Goal: Task Accomplishment & Management: Complete application form

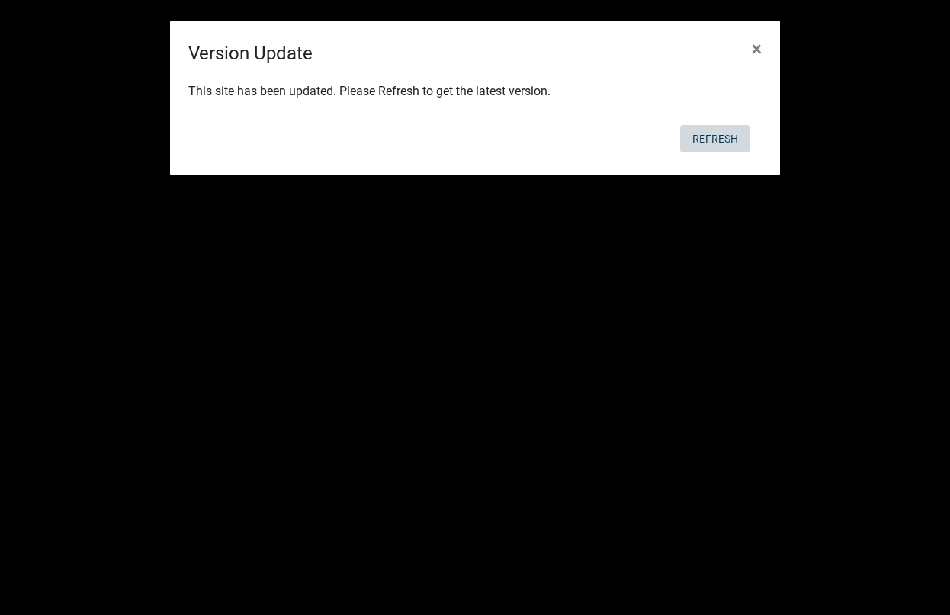
click at [722, 137] on button "Refresh" at bounding box center [715, 138] width 70 height 27
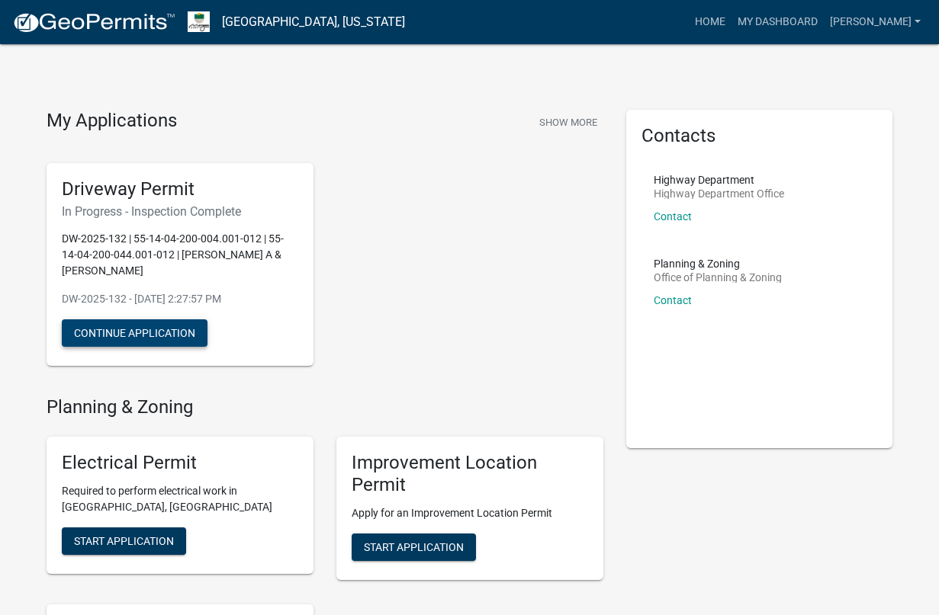
click at [195, 320] on button "Continue Application" at bounding box center [135, 333] width 146 height 27
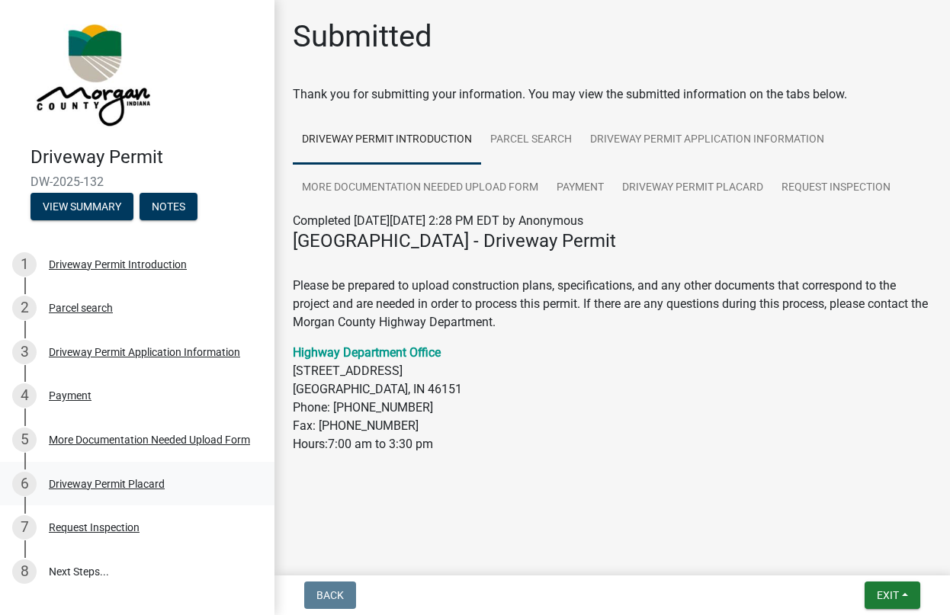
scroll to position [121, 0]
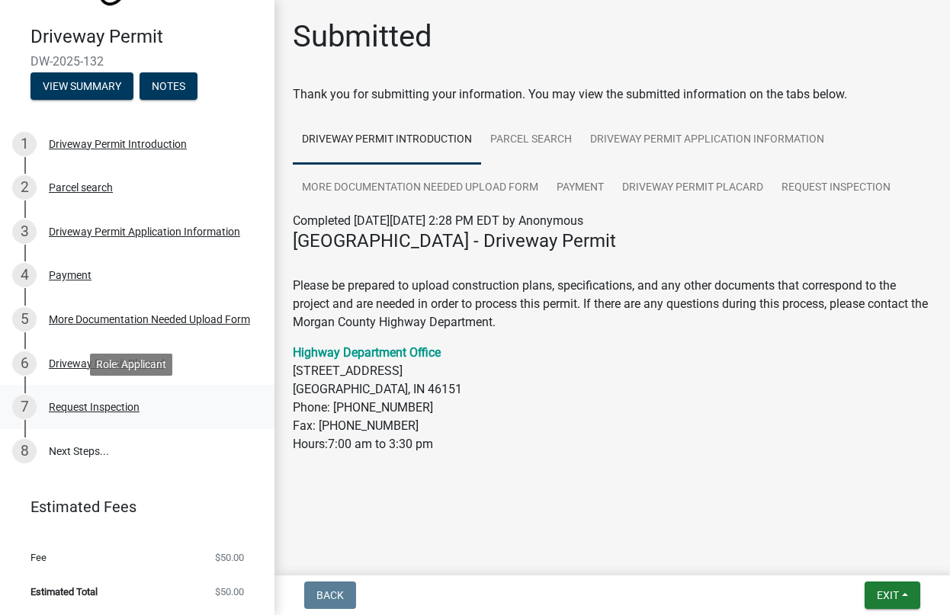
click at [92, 411] on div "Request Inspection" at bounding box center [94, 407] width 91 height 11
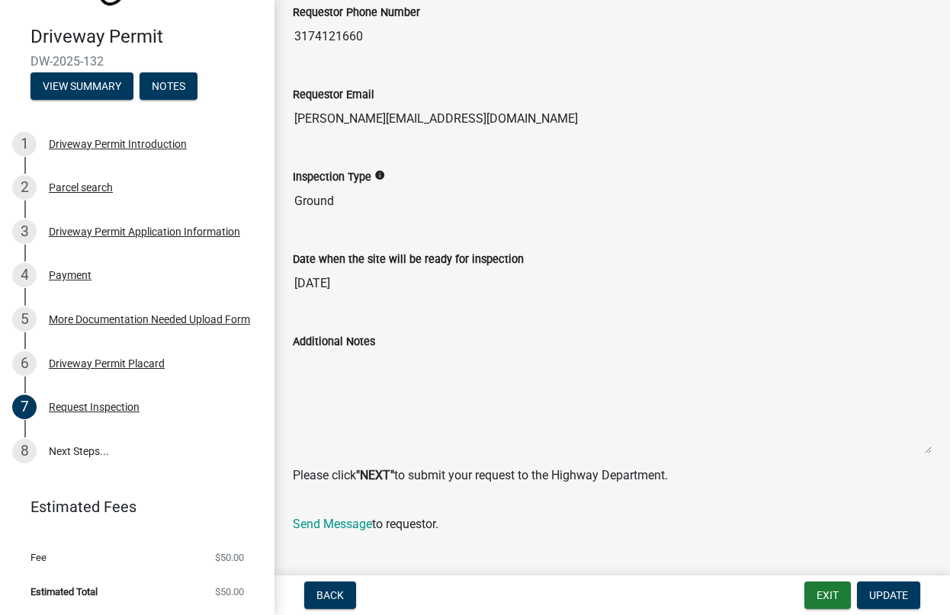
scroll to position [423, 0]
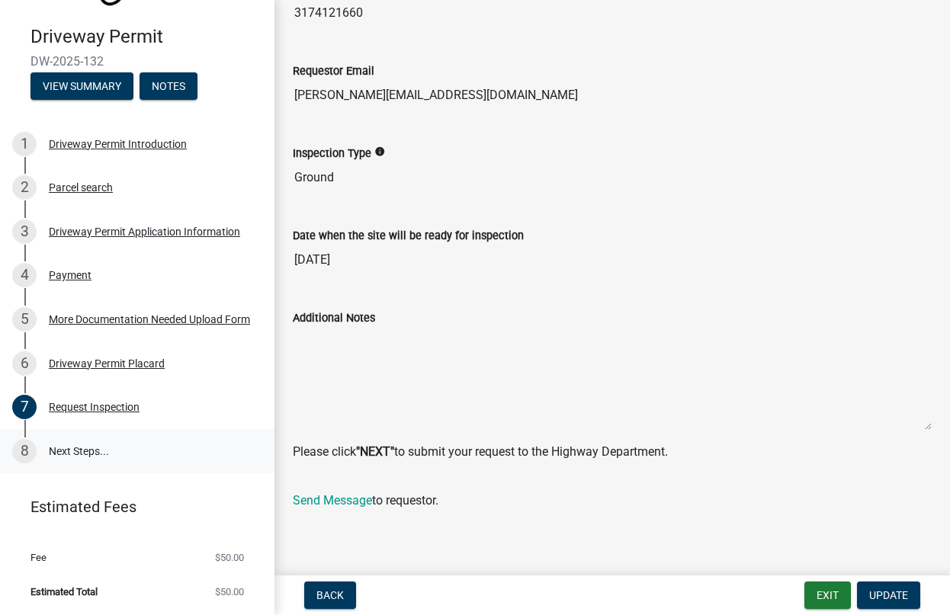
click at [90, 447] on link "8 Next Steps..." at bounding box center [137, 451] width 275 height 44
click at [69, 458] on link "8 Next Steps..." at bounding box center [137, 451] width 275 height 44
click at [79, 449] on link "8 Next Steps..." at bounding box center [137, 451] width 275 height 44
click at [79, 454] on link "8 Next Steps..." at bounding box center [137, 451] width 275 height 44
click at [79, 455] on link "8 Next Steps..." at bounding box center [137, 451] width 275 height 44
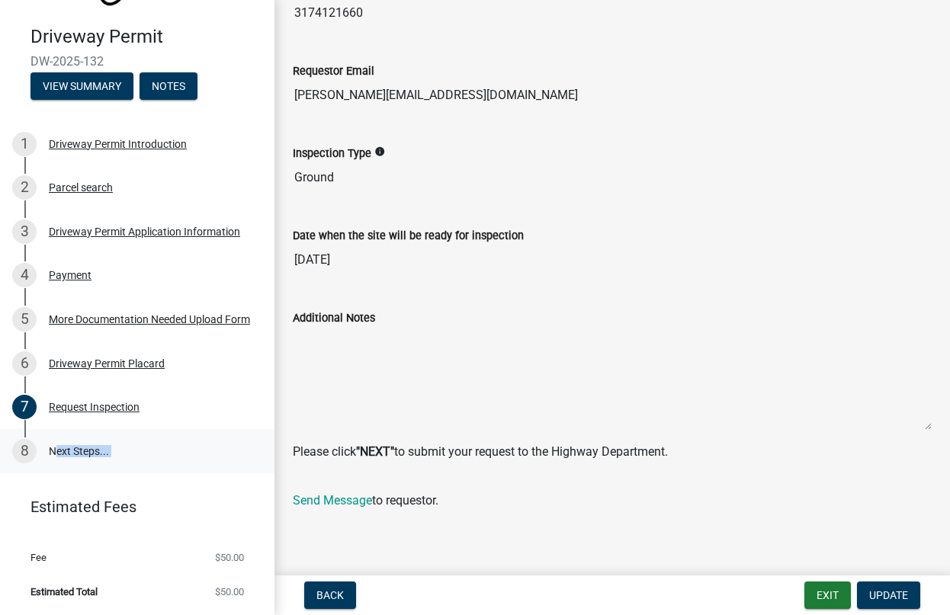
click at [79, 455] on link "8 Next Steps..." at bounding box center [137, 451] width 275 height 44
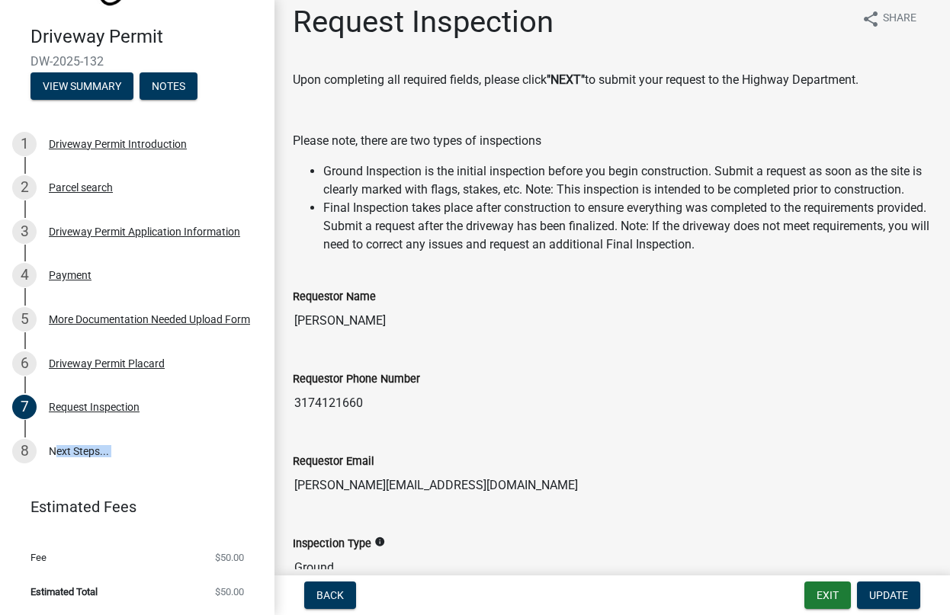
scroll to position [0, 0]
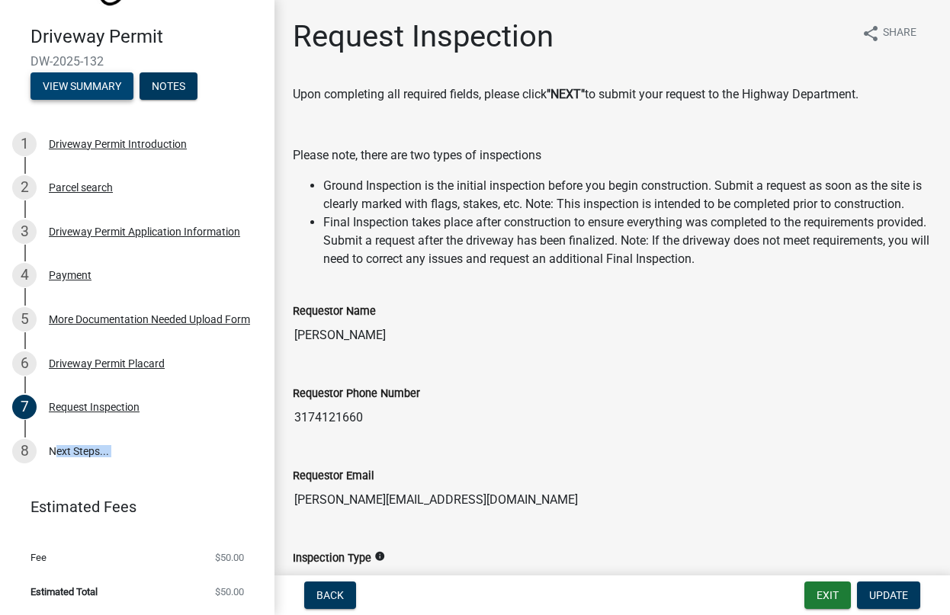
click at [101, 82] on button "View Summary" at bounding box center [82, 85] width 103 height 27
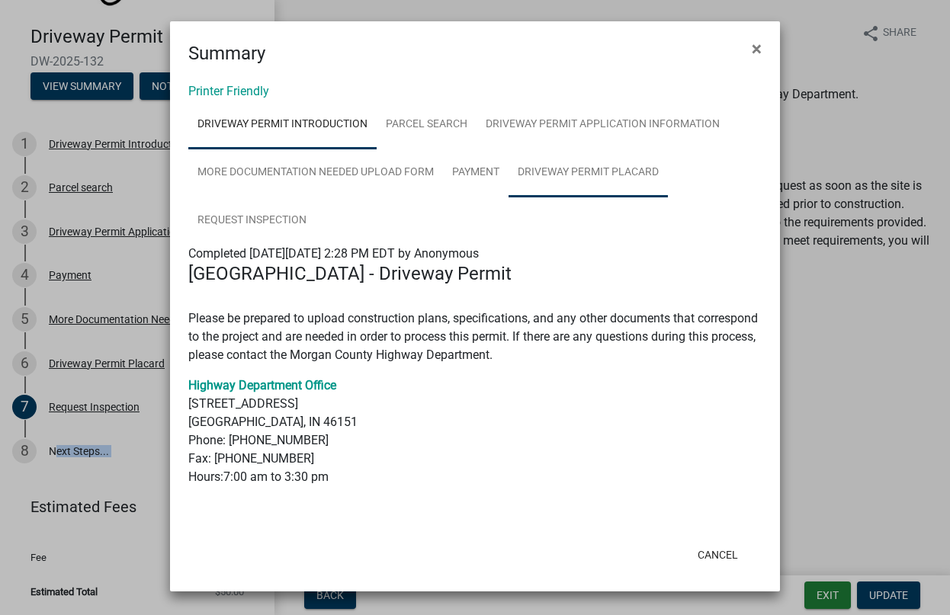
click at [577, 180] on link "Driveway Permit Placard" at bounding box center [588, 173] width 159 height 49
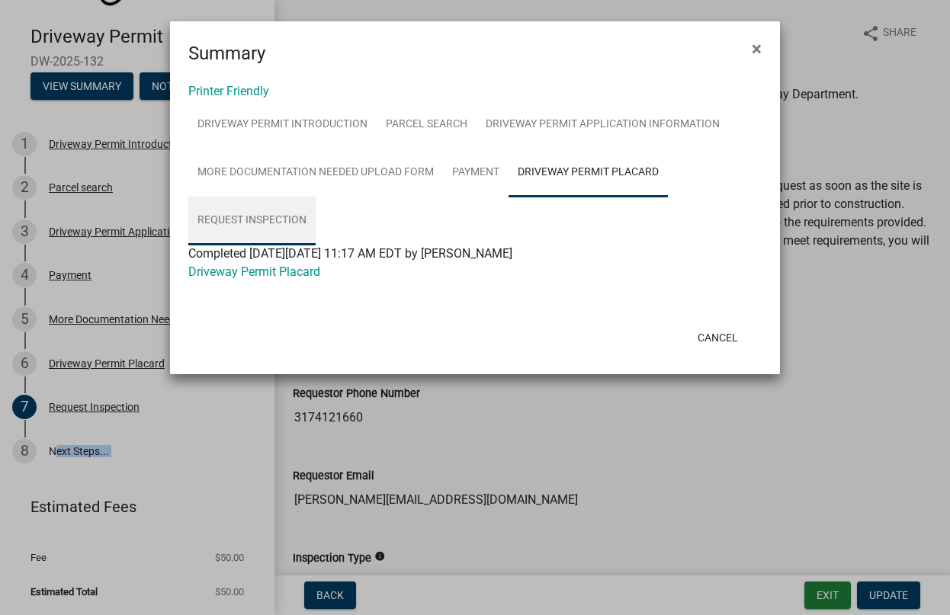
click at [256, 212] on link "Request Inspection" at bounding box center [251, 221] width 127 height 49
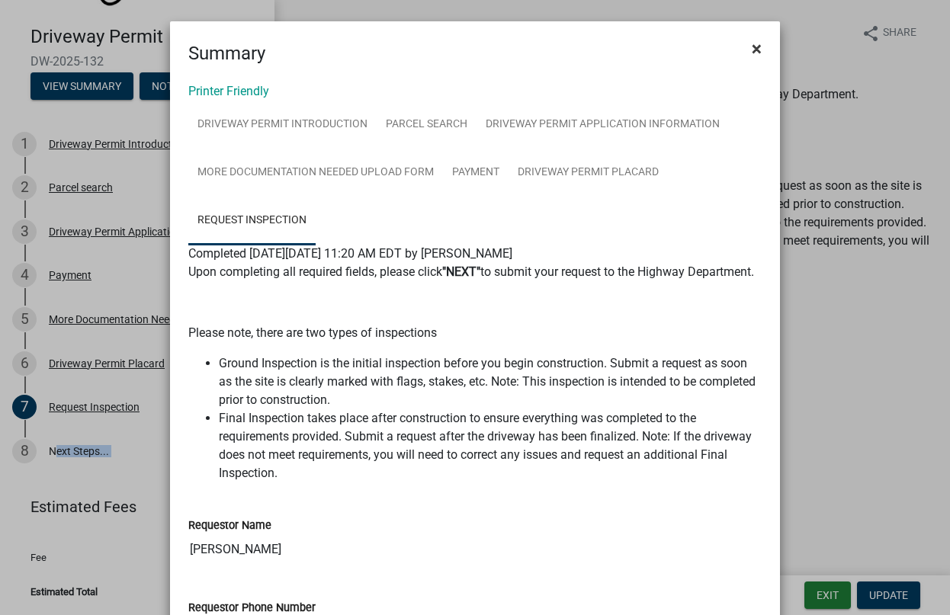
click at [747, 52] on button "×" at bounding box center [757, 48] width 34 height 43
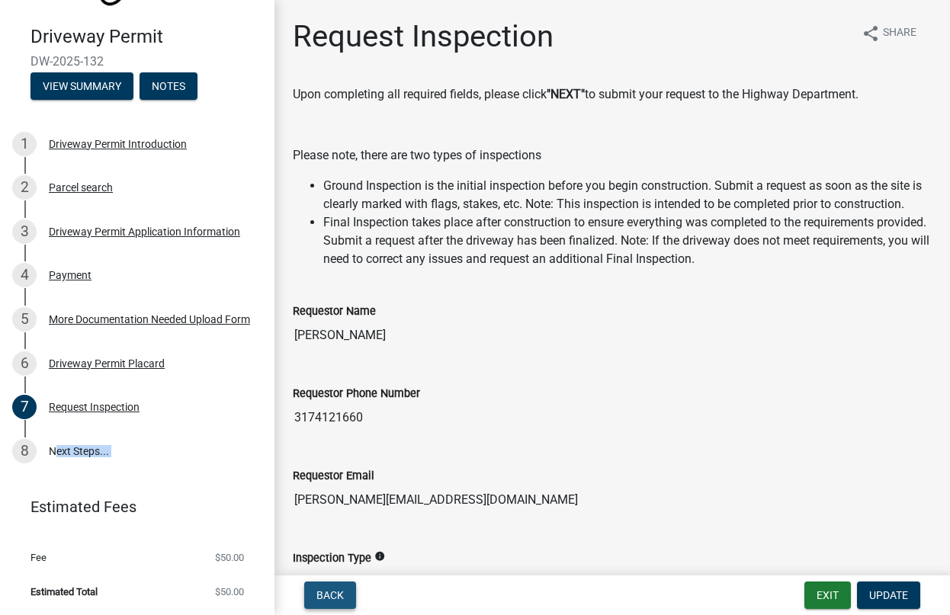
click at [339, 593] on span "Back" at bounding box center [330, 596] width 27 height 12
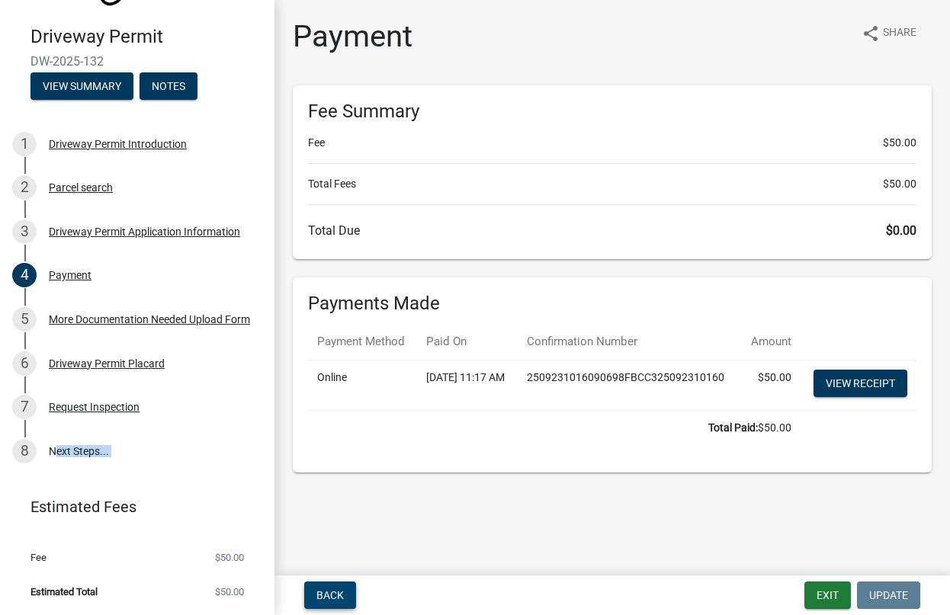
click at [339, 593] on span "Back" at bounding box center [330, 596] width 27 height 12
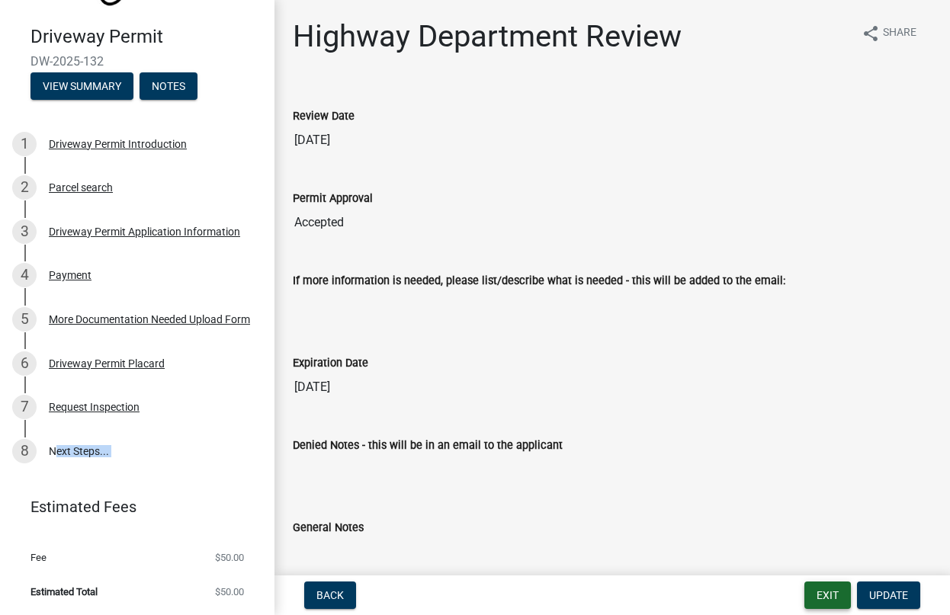
click at [824, 588] on button "Exit" at bounding box center [828, 595] width 47 height 27
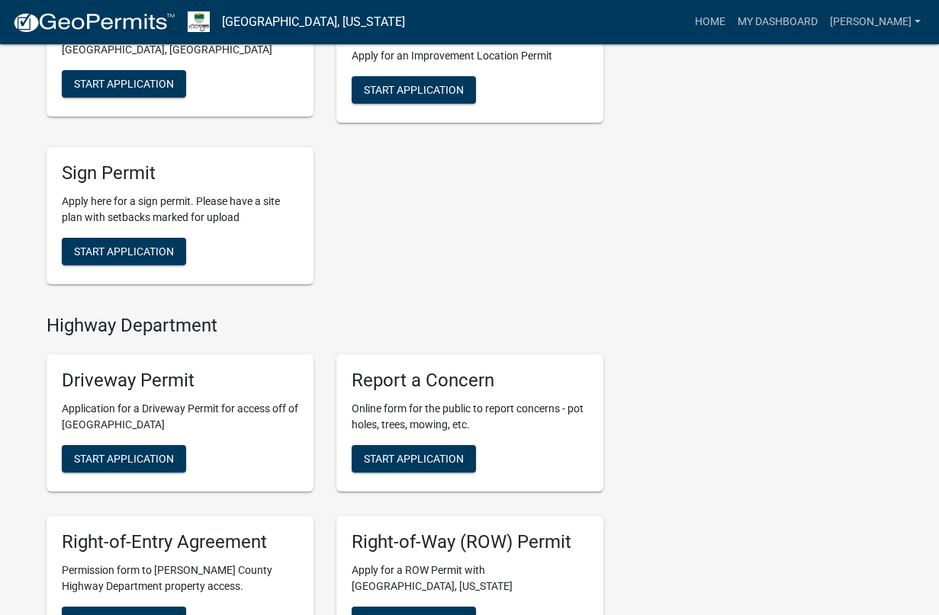
scroll to position [688, 0]
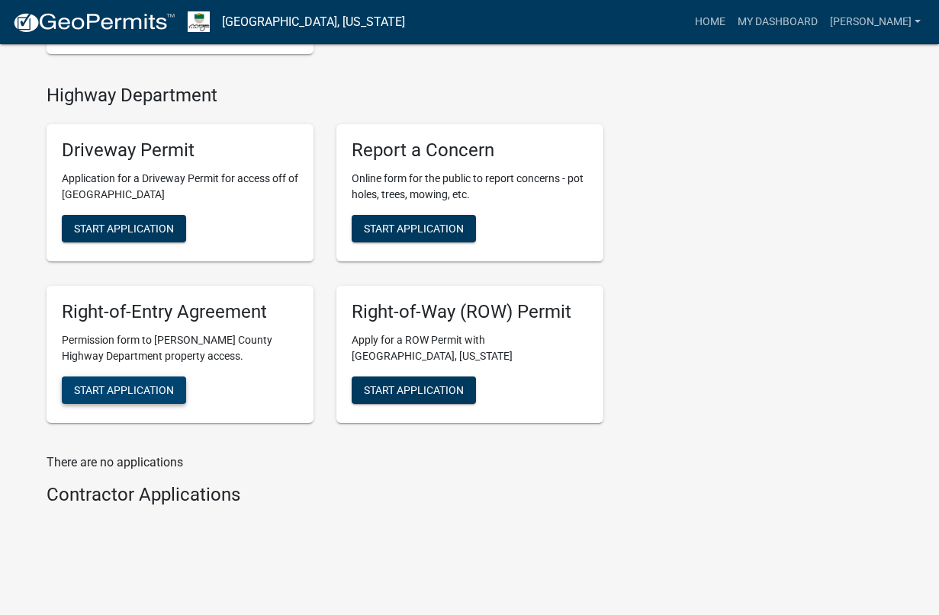
click at [116, 381] on button "Start Application" at bounding box center [124, 390] width 124 height 27
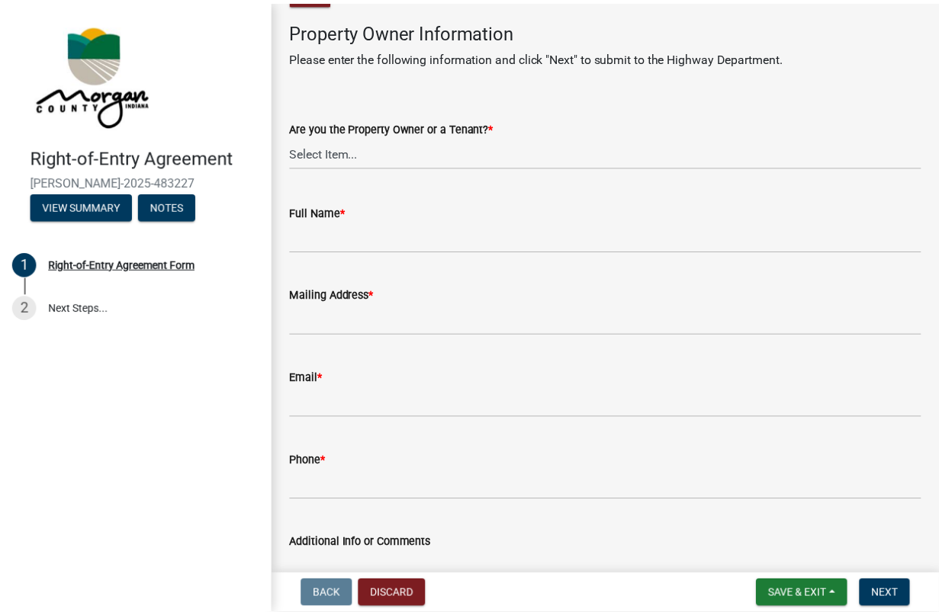
scroll to position [839, 0]
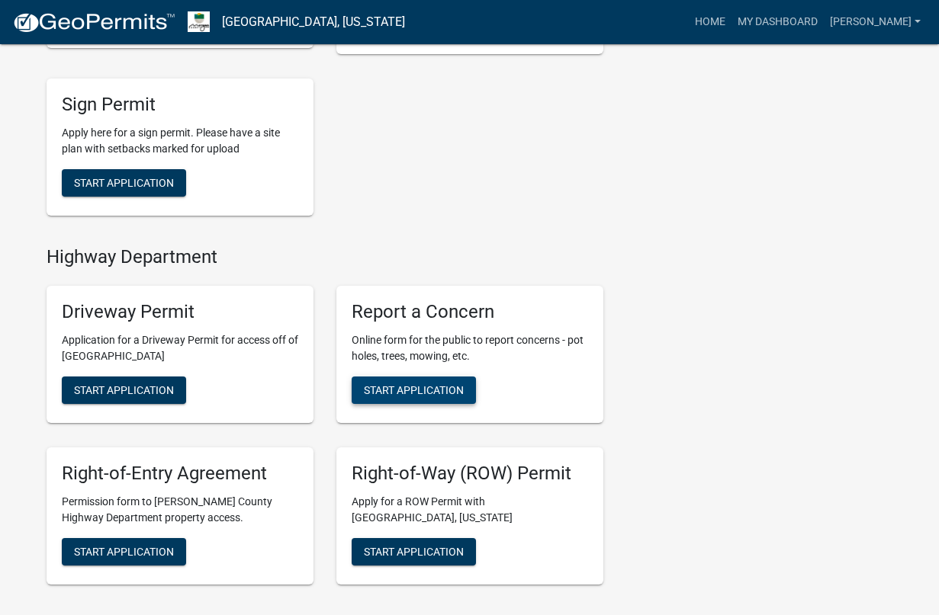
scroll to position [688, 0]
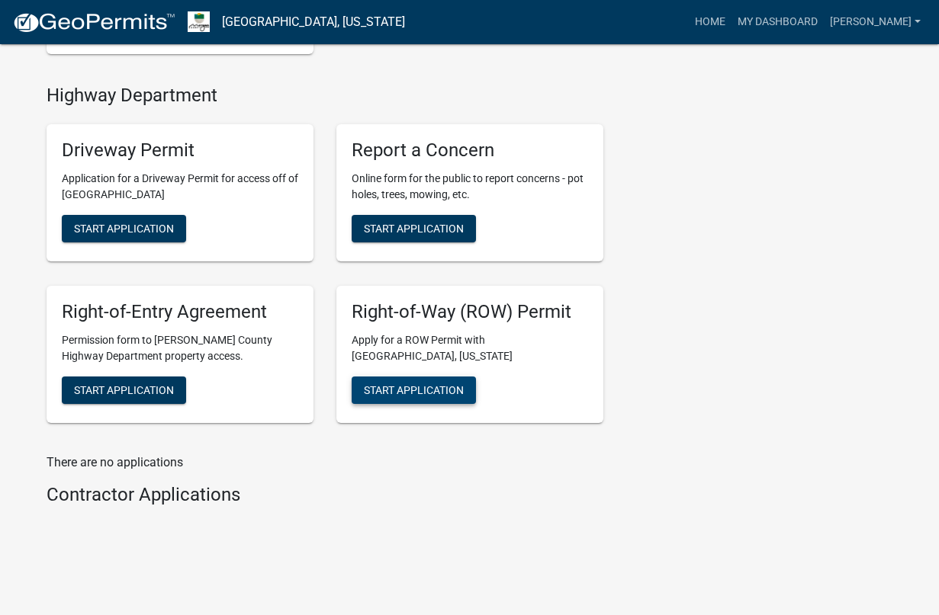
click at [422, 384] on span "Start Application" at bounding box center [414, 390] width 100 height 12
